Goal: Feedback & Contribution: Leave review/rating

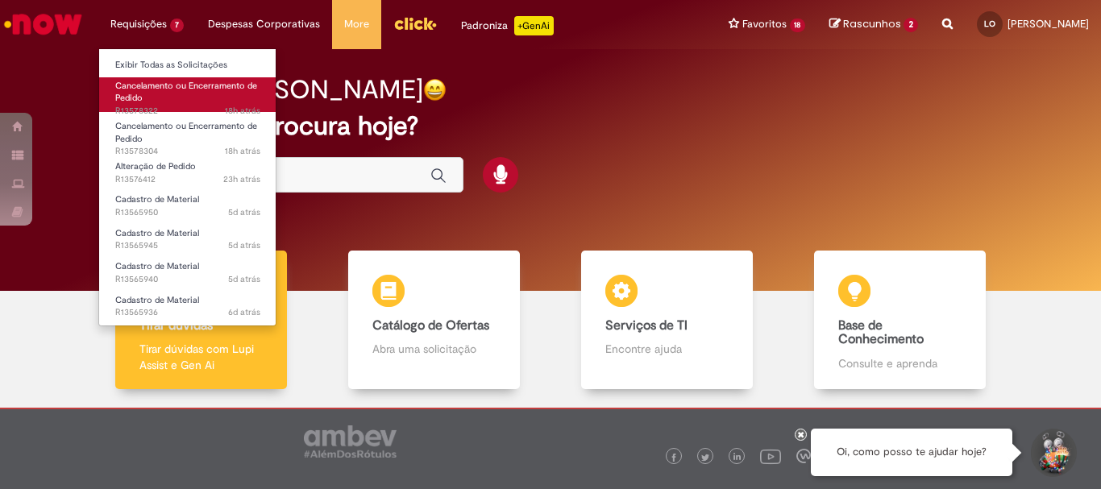
click at [179, 87] on span "Cancelamento ou Encerramento de Pedido" at bounding box center [186, 92] width 142 height 25
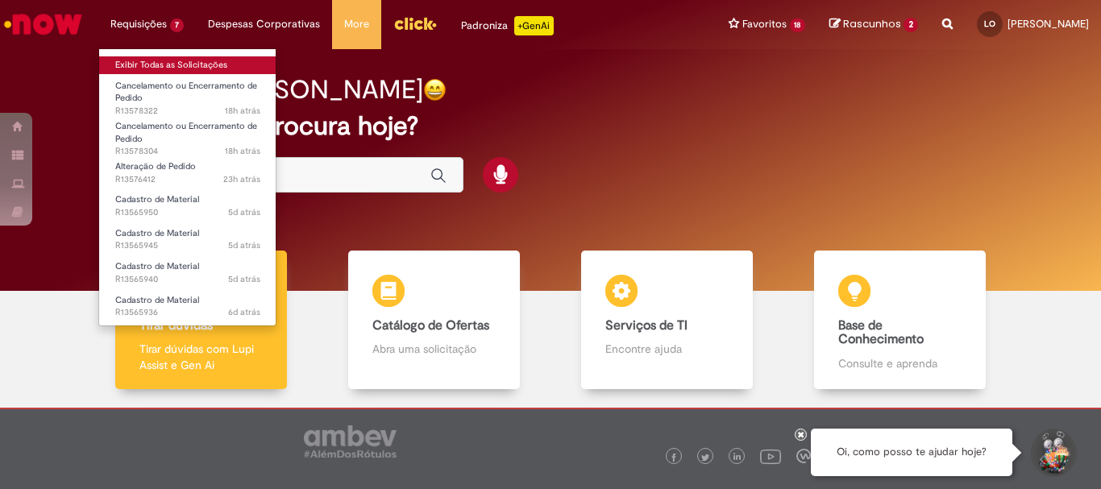
click at [171, 56] on link "Exibir Todas as Solicitações" at bounding box center [187, 65] width 177 height 18
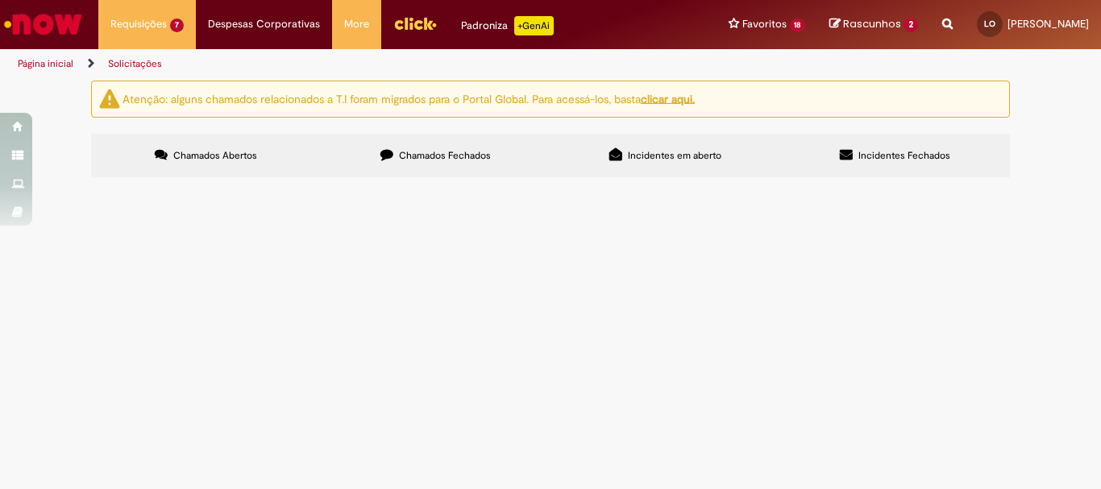
click at [0, 0] on span "Cancelamento ou Encerramento de Pedido" at bounding box center [0, 0] width 0 height 0
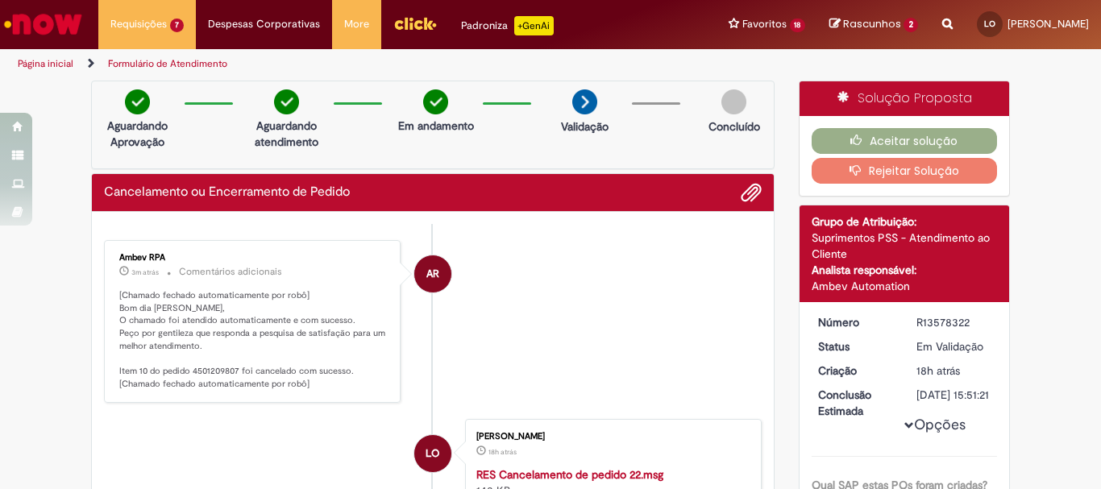
click at [223, 374] on p "[Chamado fechado automaticamente por robô] Bom dia [PERSON_NAME], O chamado foi…" at bounding box center [253, 340] width 268 height 102
click at [223, 373] on p "[Chamado fechado automaticamente por robô] Bom dia [PERSON_NAME], O chamado foi…" at bounding box center [253, 340] width 268 height 102
copy p "4501209807"
click at [923, 146] on button "Aceitar solução" at bounding box center [905, 141] width 186 height 26
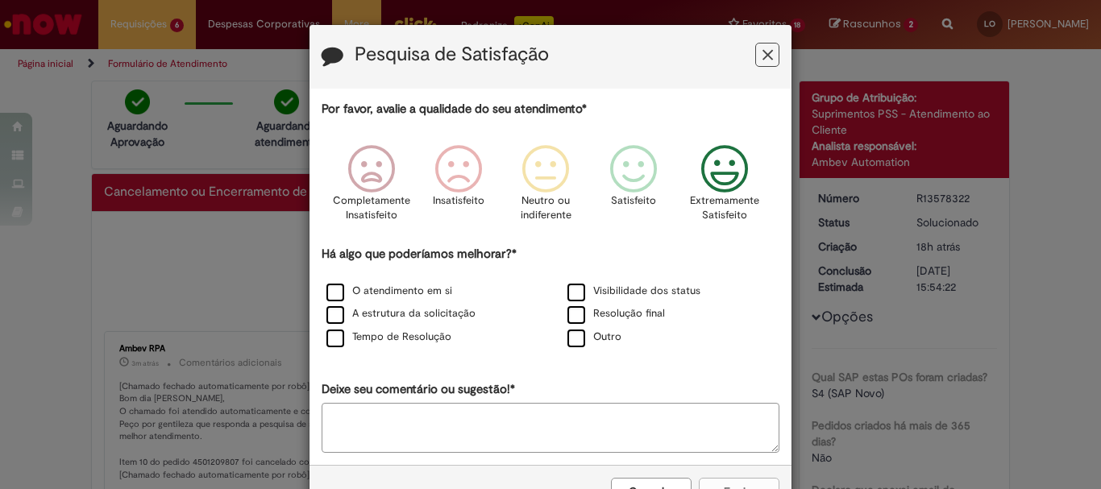
click at [718, 156] on icon "Feedback" at bounding box center [725, 169] width 60 height 48
click at [672, 293] on label "Visibilidade dos status" at bounding box center [633, 291] width 133 height 15
click at [639, 317] on label "Resolução final" at bounding box center [616, 313] width 98 height 15
click at [410, 338] on label "Tempo de Resolução" at bounding box center [388, 337] width 125 height 15
click at [747, 484] on button "Enviar" at bounding box center [739, 491] width 81 height 27
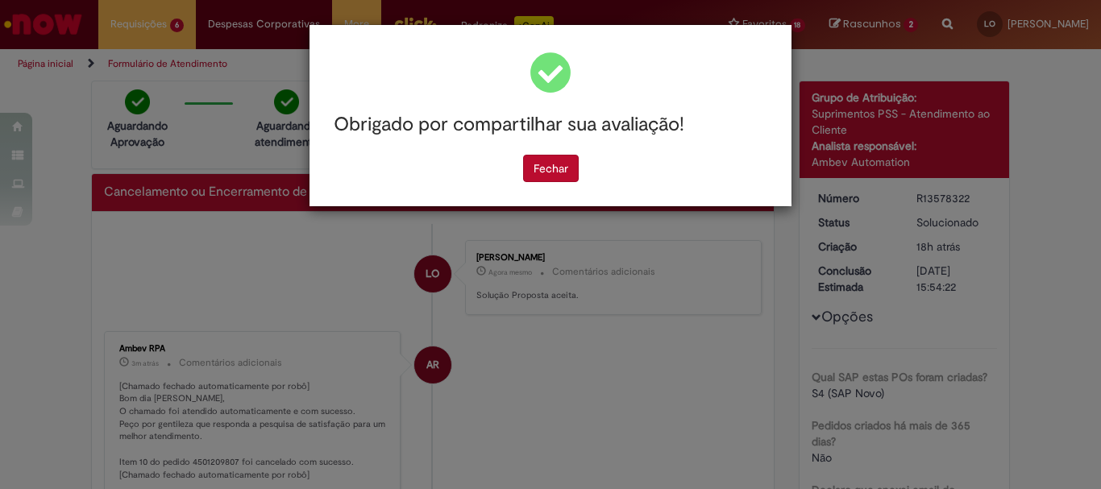
drag, startPoint x: 546, startPoint y: 170, endPoint x: 506, endPoint y: 168, distance: 40.4
click at [546, 171] on button "Fechar" at bounding box center [551, 168] width 56 height 27
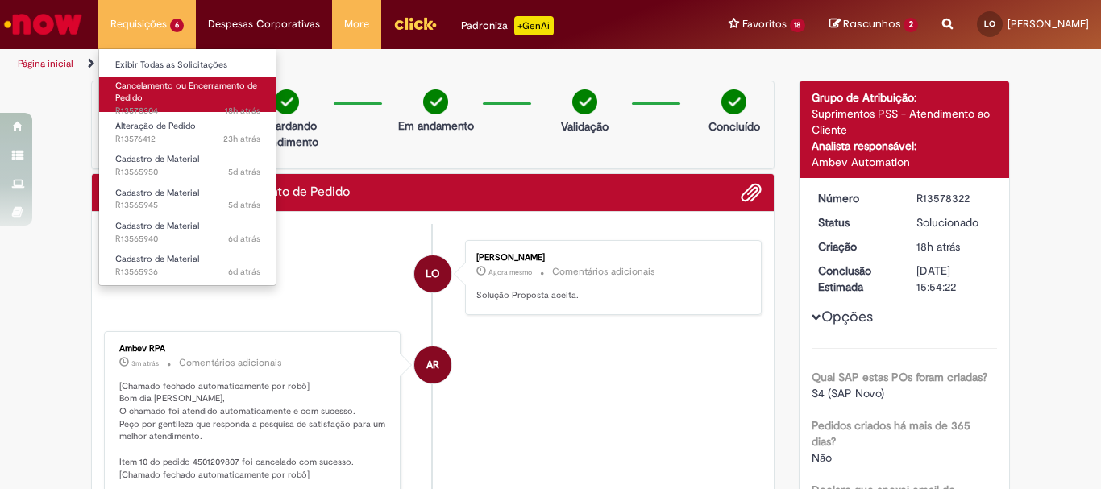
click at [193, 99] on link "Cancelamento ou Encerramento de Pedido 18h atrás 18 horas atrás R13578304" at bounding box center [187, 94] width 177 height 35
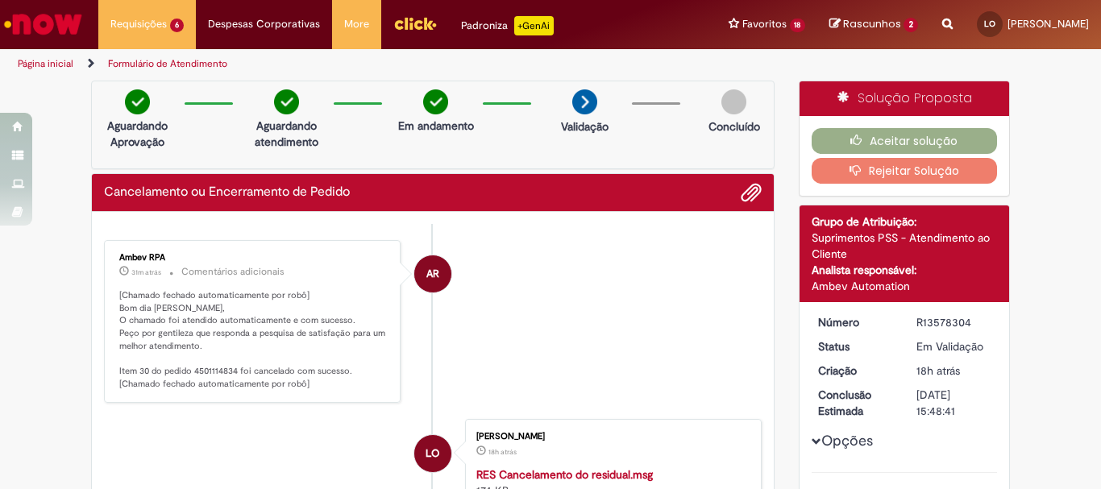
click at [216, 370] on p "[Chamado fechado automaticamente por robô] Bom dia [PERSON_NAME], O chamado foi…" at bounding box center [253, 340] width 268 height 102
drag, startPoint x: 216, startPoint y: 370, endPoint x: 252, endPoint y: 383, distance: 38.5
click at [217, 370] on p "[Chamado fechado automaticamente por robô] Bom dia [PERSON_NAME], O chamado foi…" at bounding box center [253, 340] width 268 height 102
copy p "4501114834"
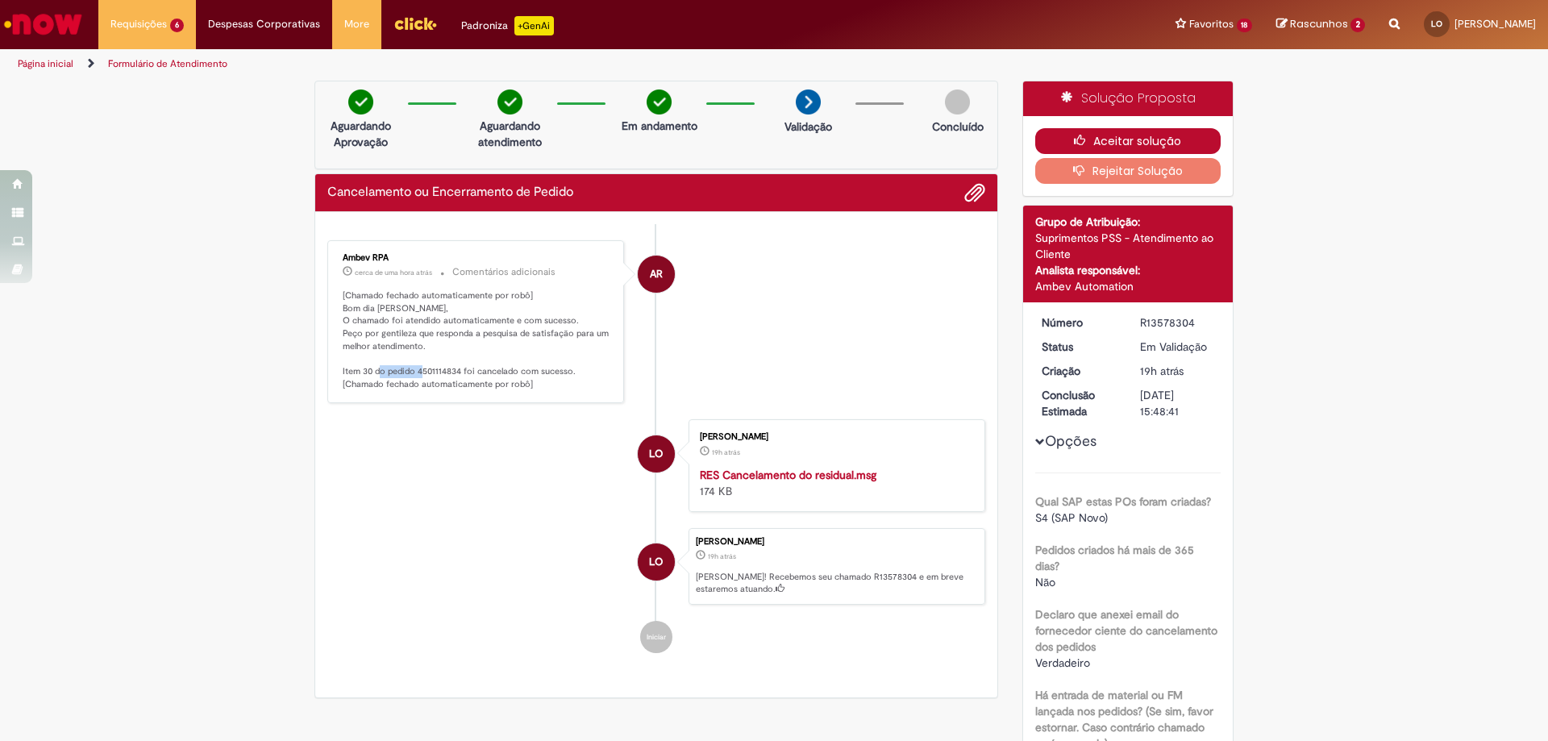
click at [1074, 137] on icon "button" at bounding box center [1083, 140] width 19 height 11
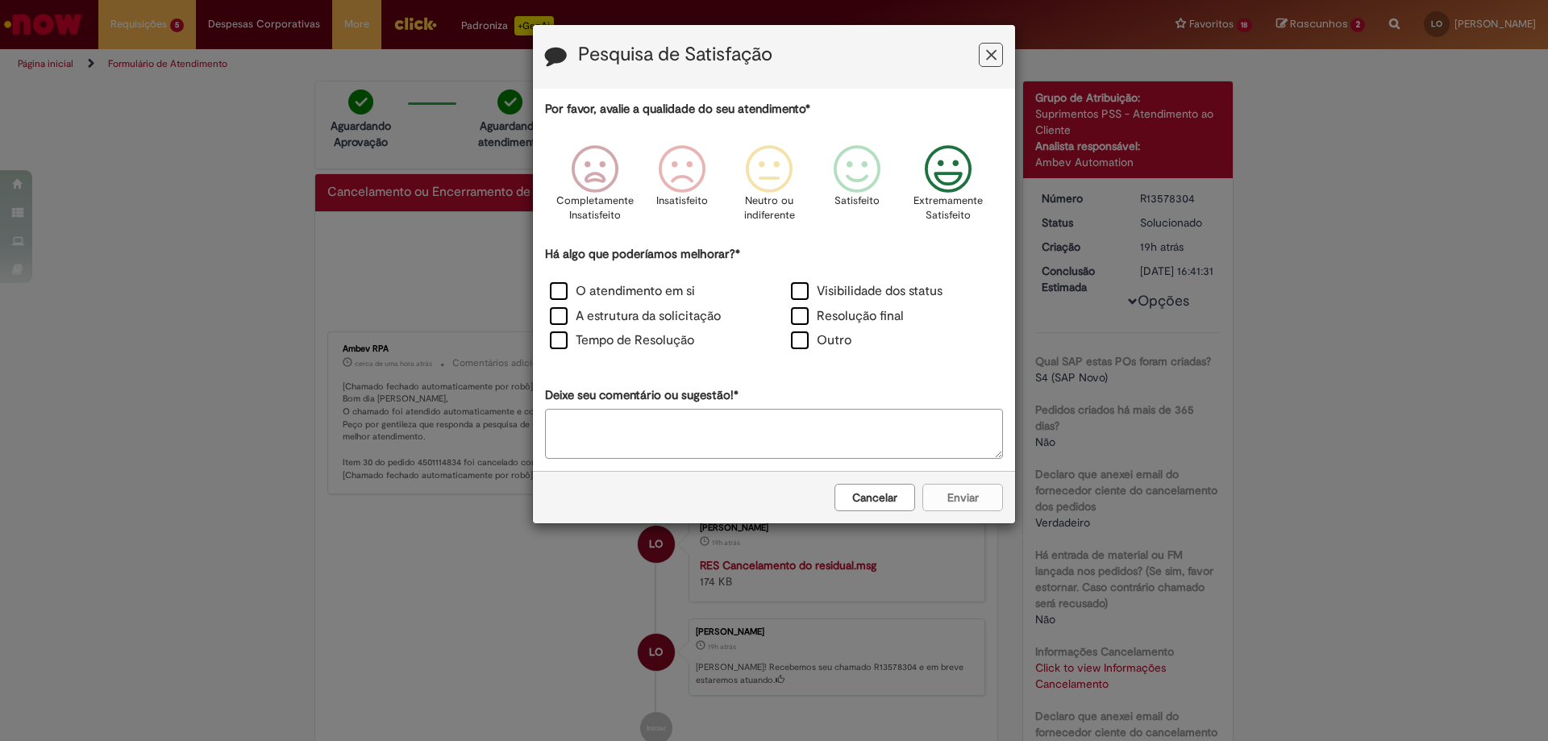
click at [947, 170] on icon "Feedback" at bounding box center [948, 169] width 60 height 48
click at [895, 283] on label "Visibilidade dos status" at bounding box center [867, 291] width 152 height 19
click at [875, 305] on div "Resolução final" at bounding box center [894, 317] width 241 height 25
click at [889, 323] on label "Resolução final" at bounding box center [847, 316] width 113 height 19
click at [948, 488] on button "Enviar" at bounding box center [962, 497] width 81 height 27
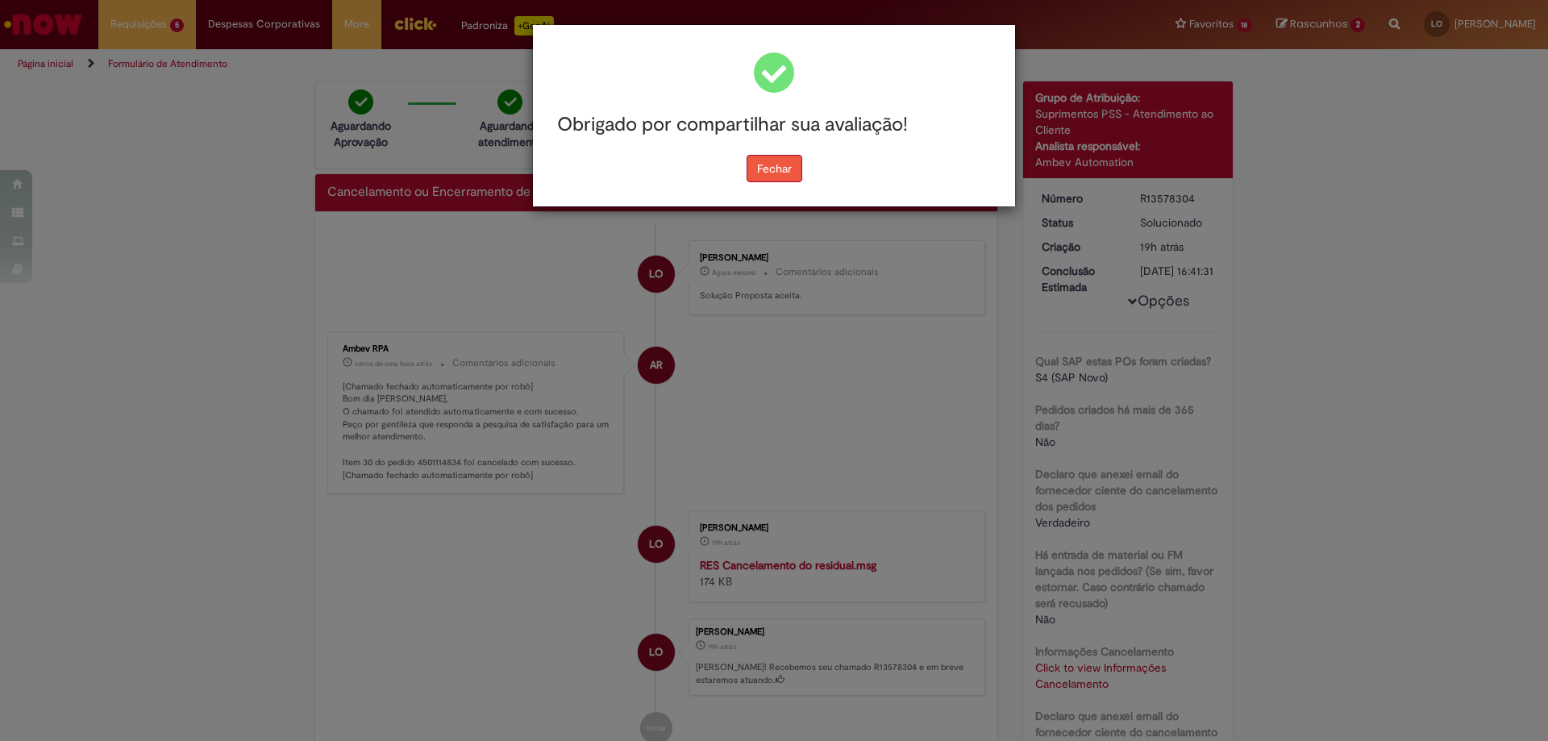
click at [770, 178] on button "Fechar" at bounding box center [774, 168] width 56 height 27
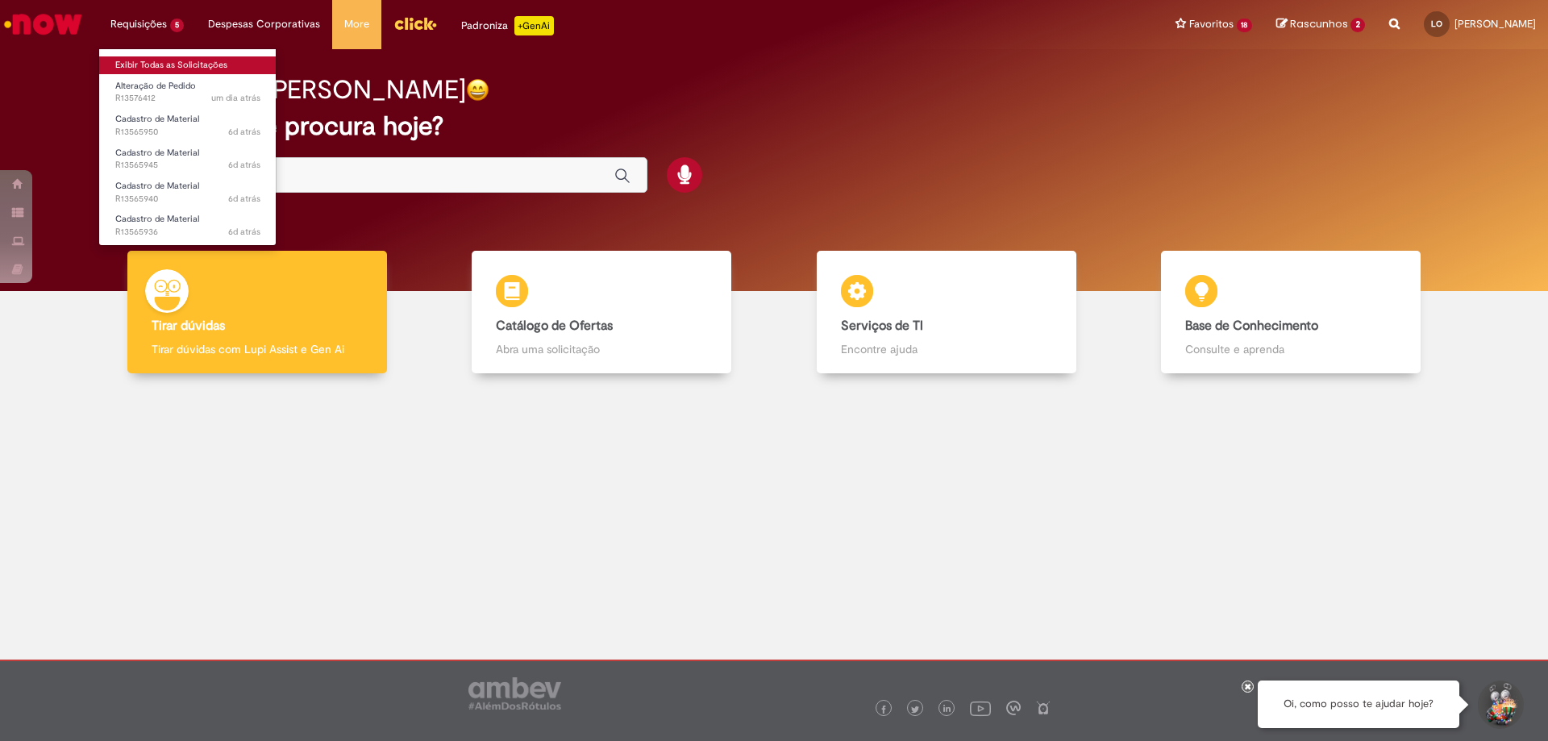
click at [164, 63] on link "Exibir Todas as Solicitações" at bounding box center [187, 65] width 177 height 18
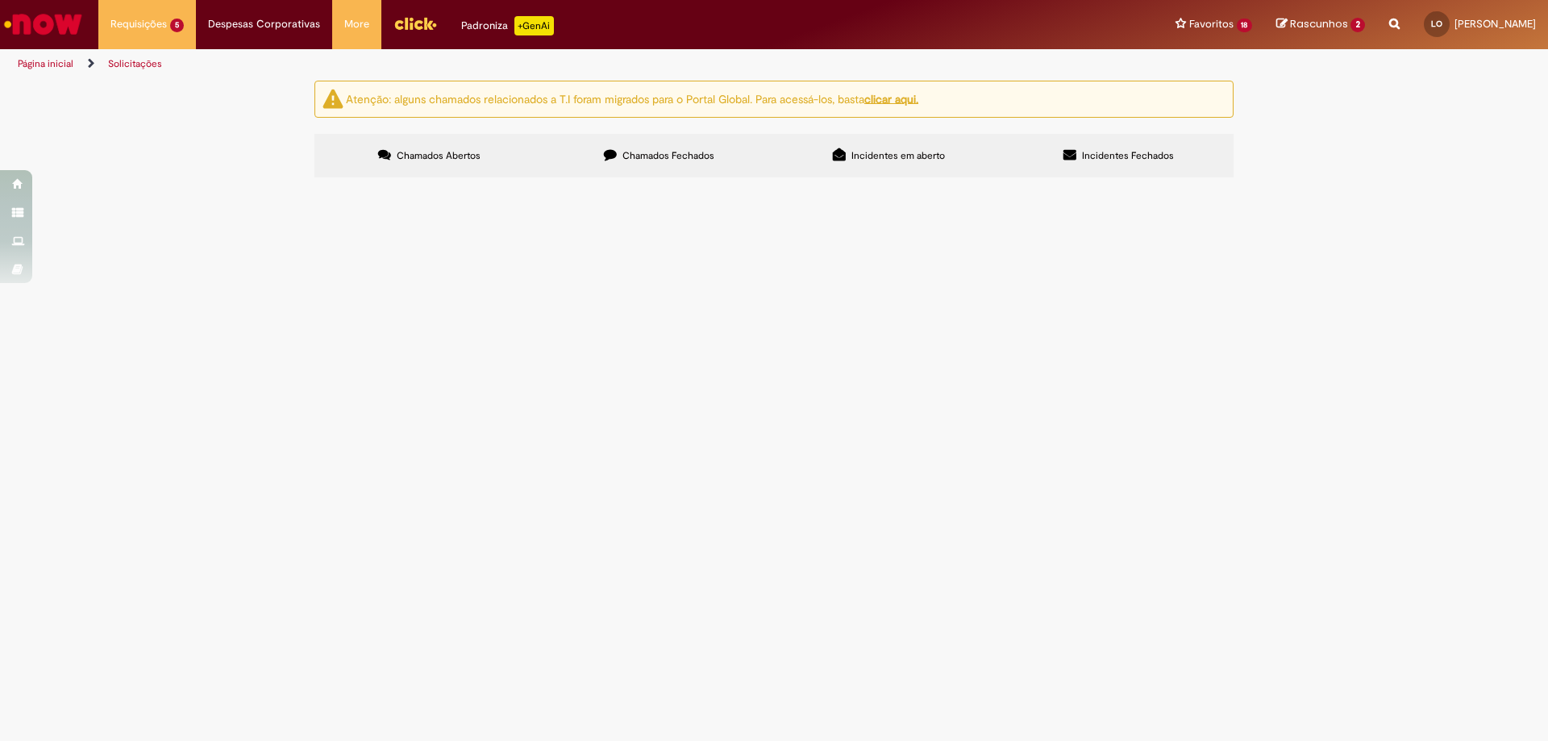
click at [613, 159] on icon at bounding box center [610, 154] width 13 height 13
click at [0, 0] on span "Alteração de Pedido" at bounding box center [0, 0] width 0 height 0
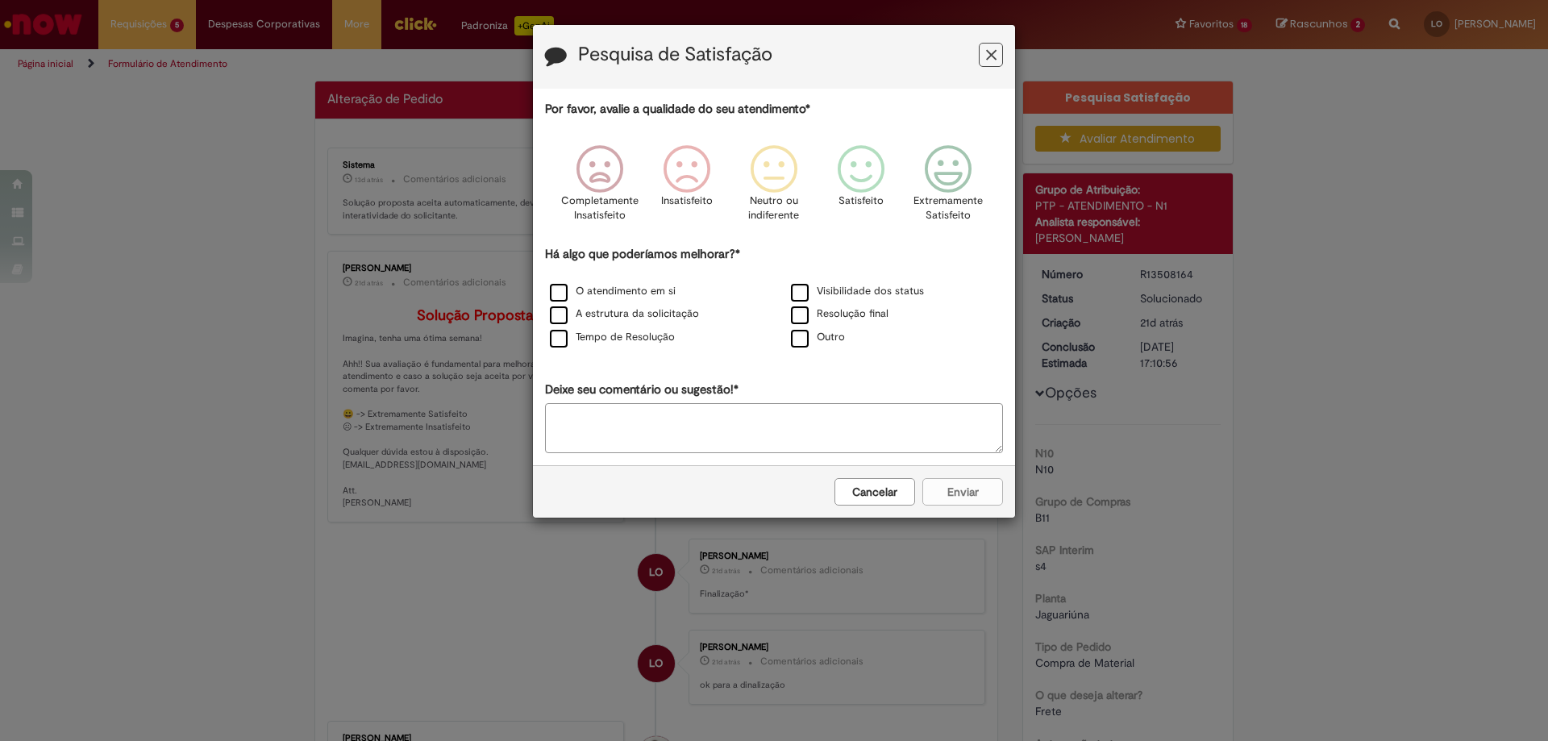
click at [866, 502] on button "Cancelar" at bounding box center [874, 491] width 81 height 27
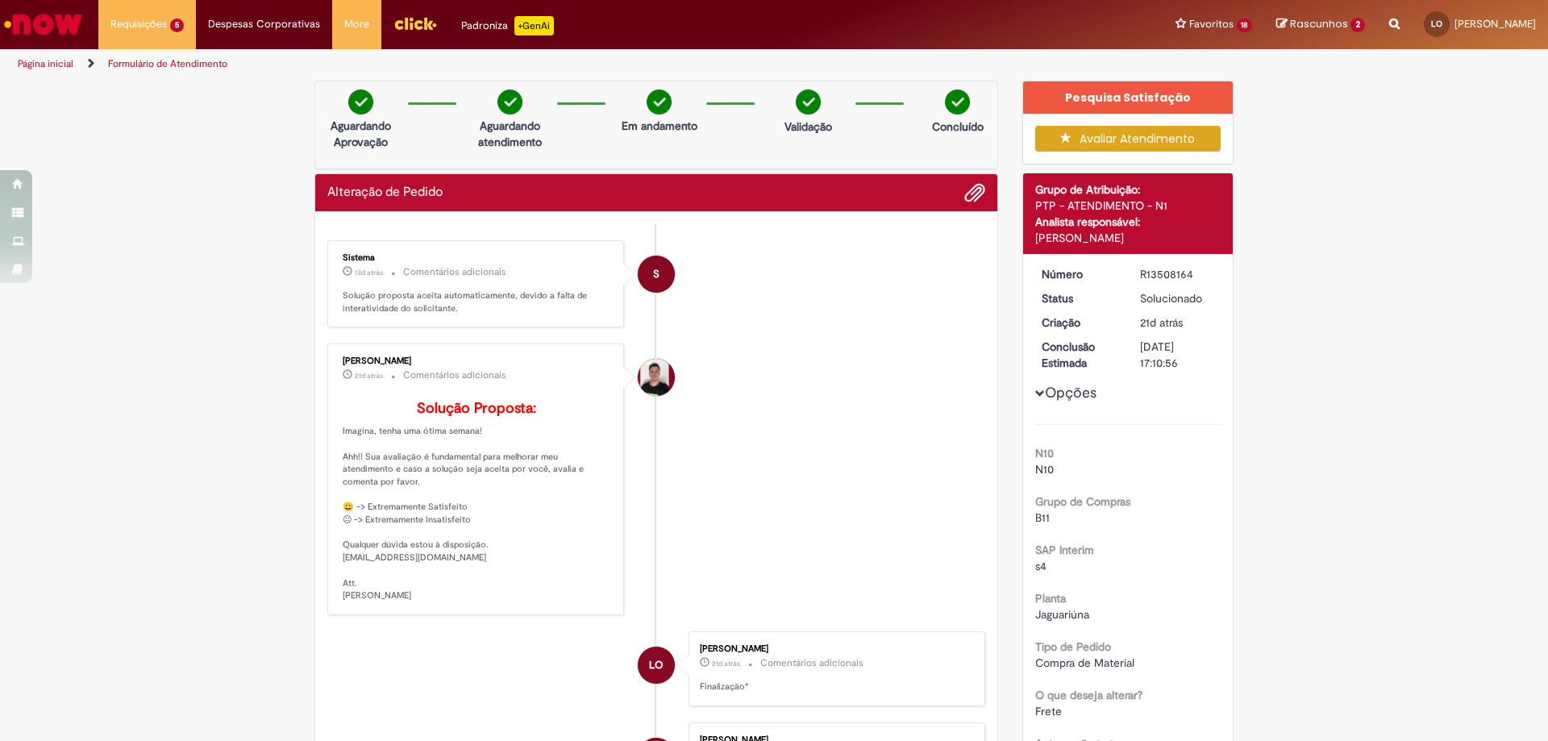
drag, startPoint x: 426, startPoint y: 364, endPoint x: 320, endPoint y: 364, distance: 106.4
click at [610, 507] on div "Matheus Henrique Drudi 21d atrás 21 dias atrás Comentários adicionais Solução P…" at bounding box center [475, 479] width 287 height 262
click at [1087, 149] on button "Avaliar Atendimento" at bounding box center [1128, 139] width 186 height 26
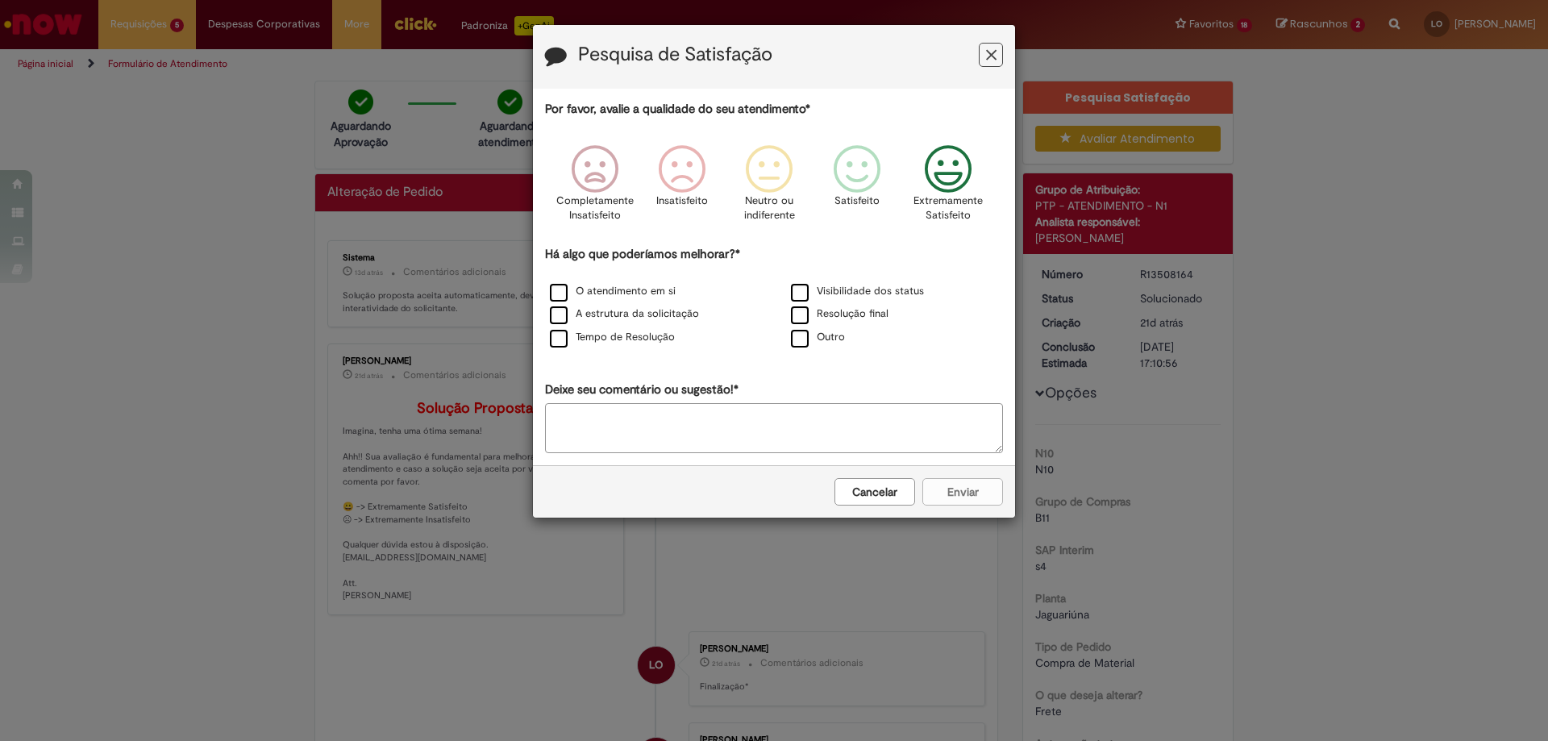
click at [940, 178] on icon "Feedback" at bounding box center [948, 169] width 60 height 48
click at [814, 298] on label "Visibilidade dos status" at bounding box center [857, 291] width 133 height 15
click at [817, 311] on label "Resolução final" at bounding box center [840, 313] width 98 height 15
click at [977, 492] on button "Enviar" at bounding box center [962, 491] width 81 height 27
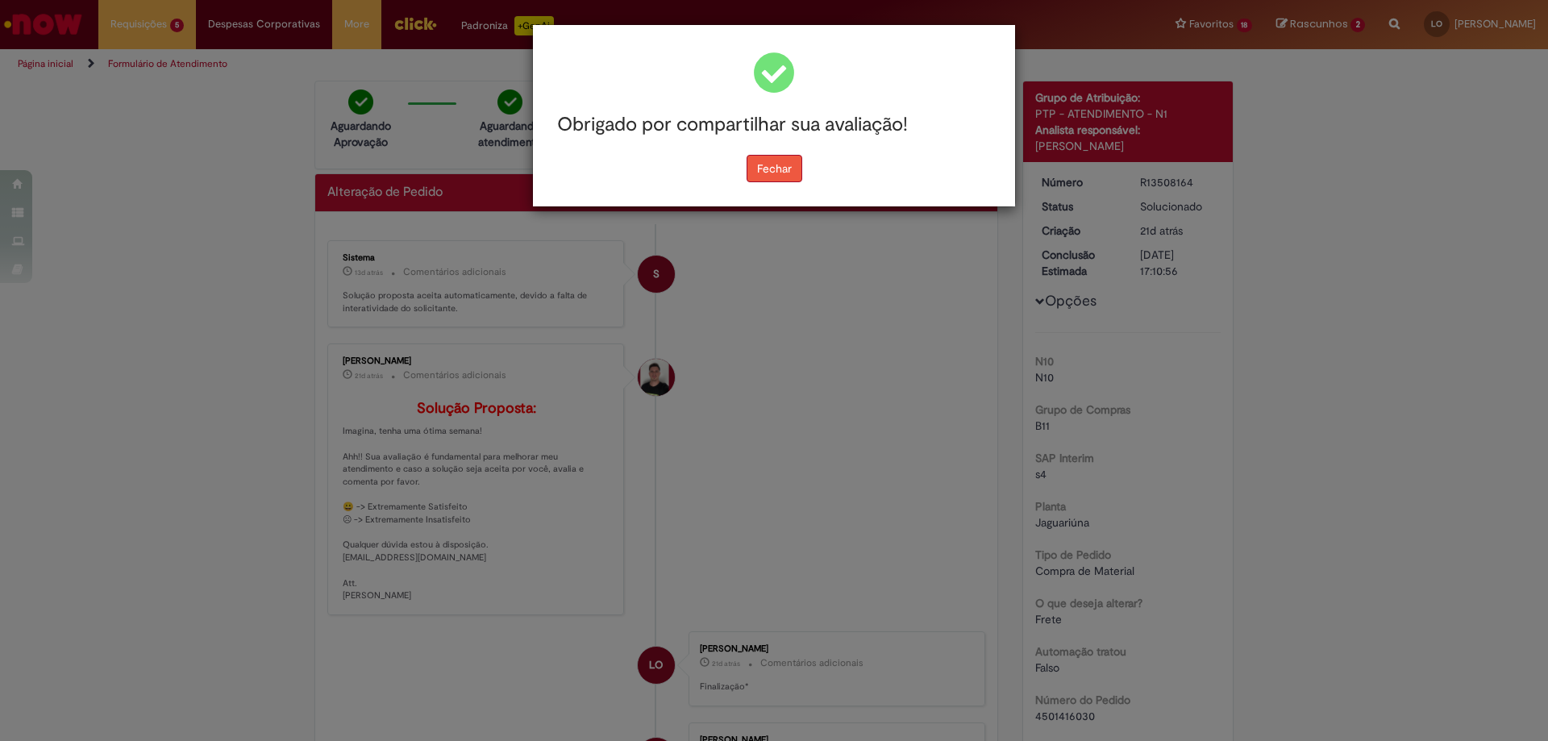
click at [786, 162] on button "Fechar" at bounding box center [774, 168] width 56 height 27
